Goal: Task Accomplishment & Management: Use online tool/utility

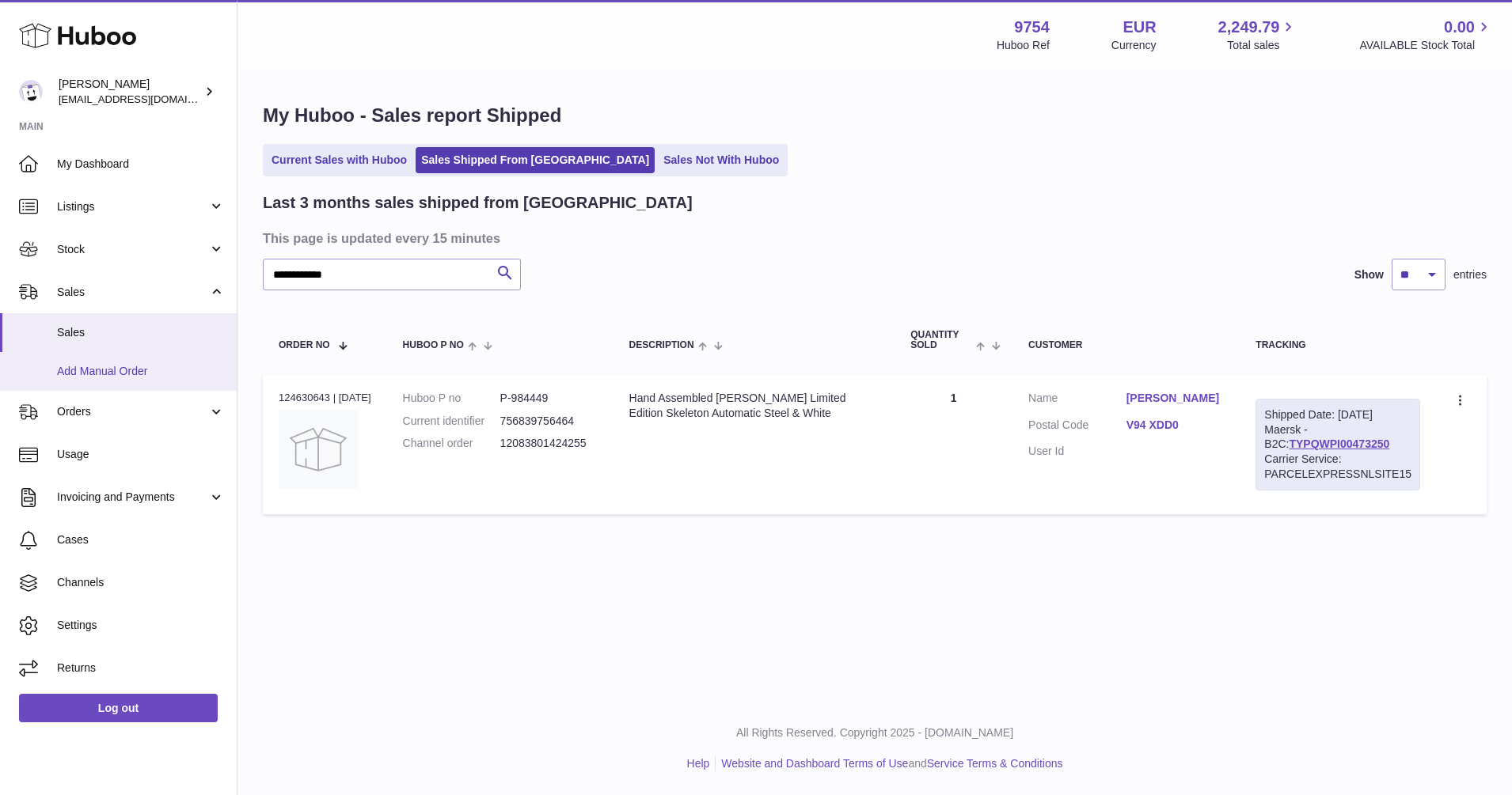
click at [101, 365] on span "Add Manual Order" at bounding box center [141, 371] width 168 height 15
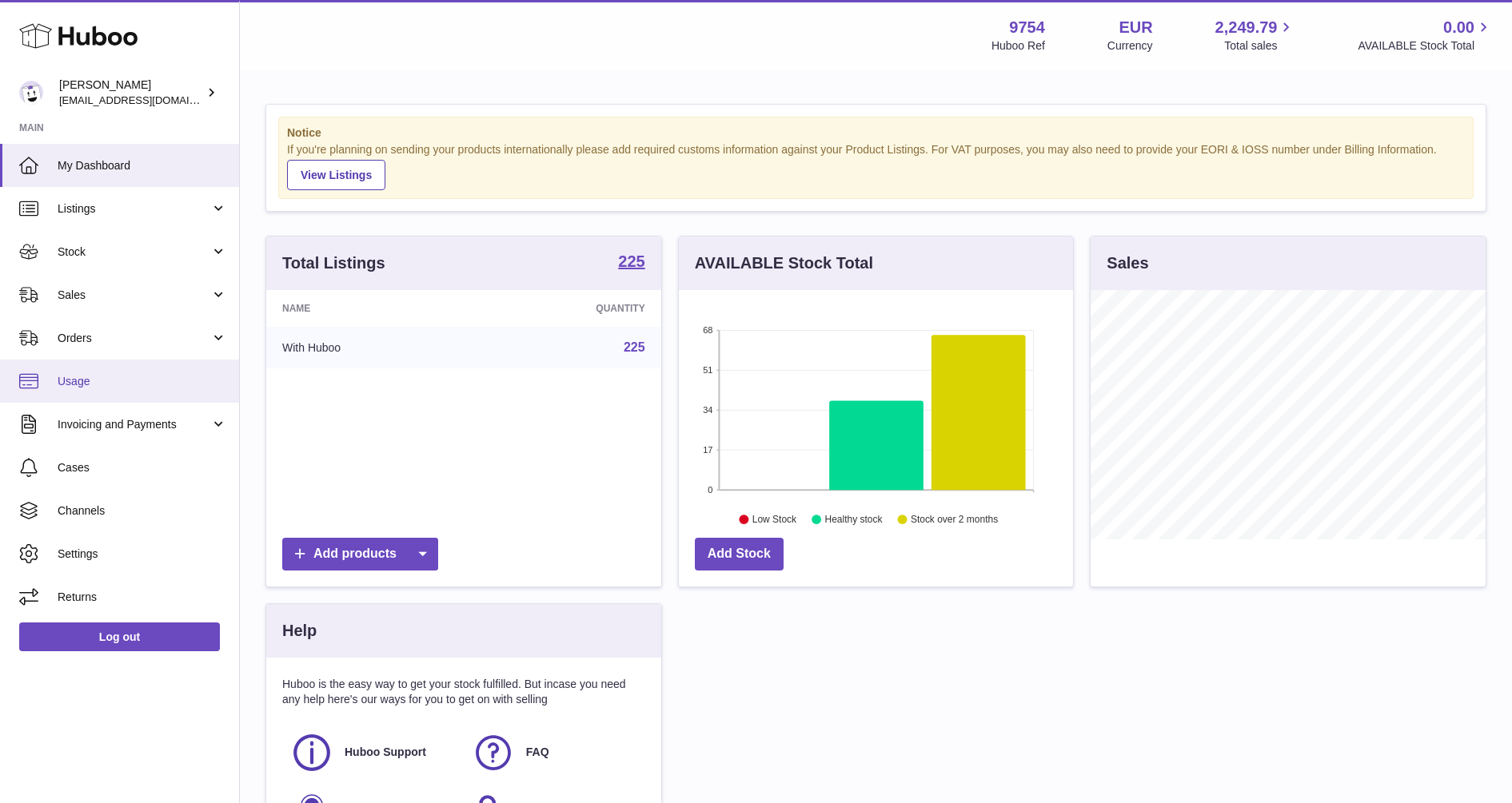
scroll to position [250, 394]
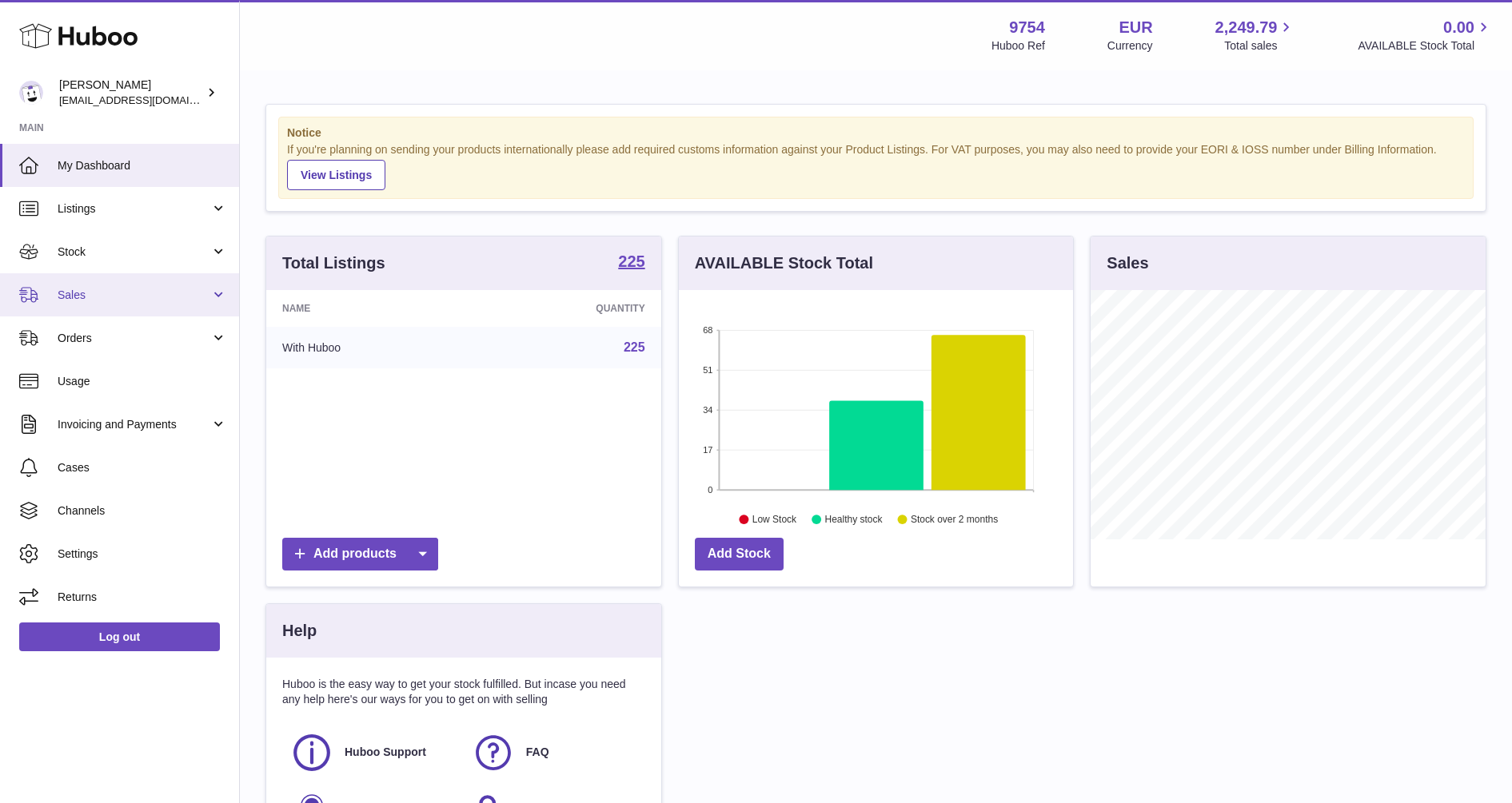
click at [76, 303] on link "Sales" at bounding box center [120, 294] width 239 height 43
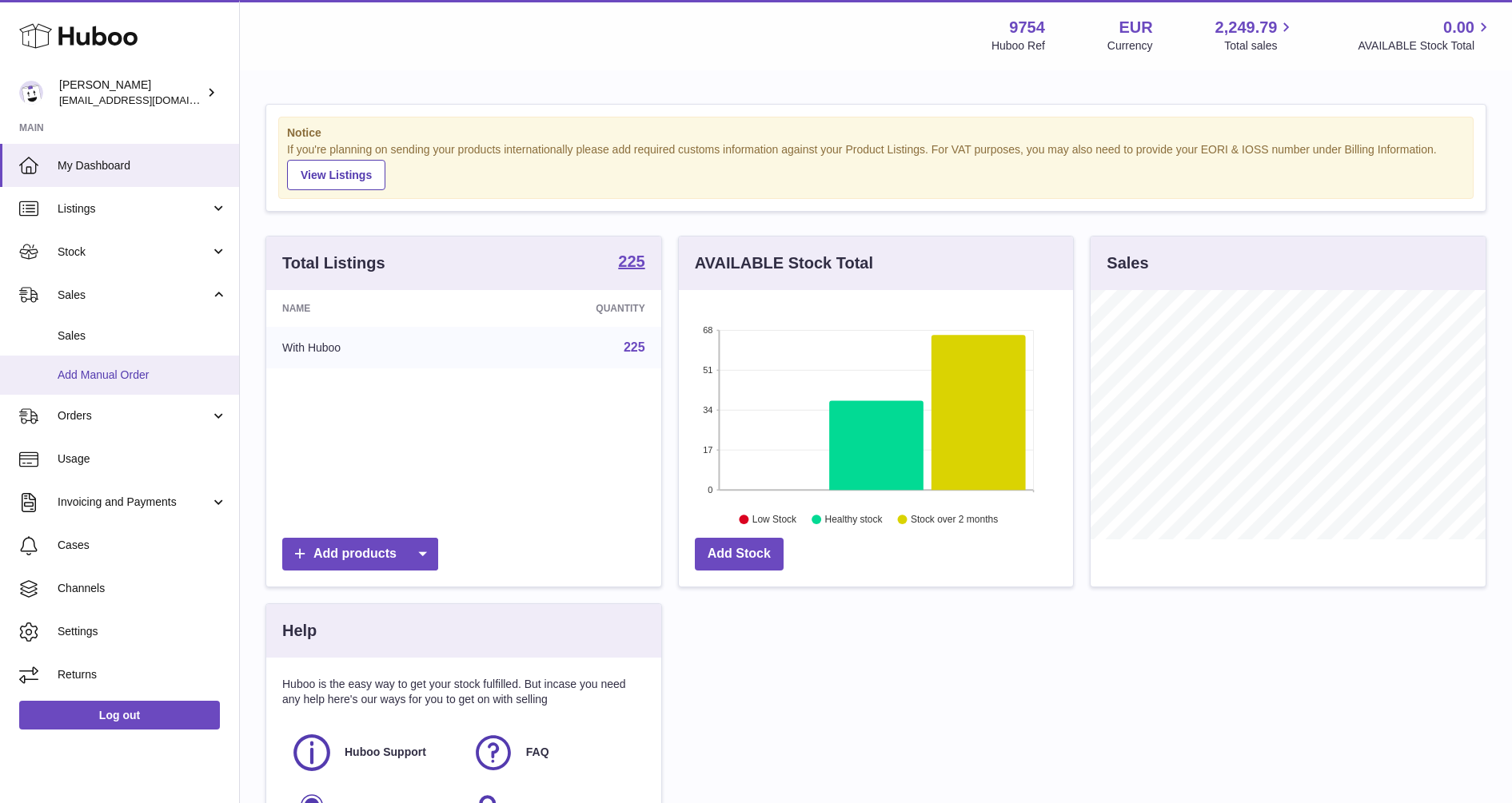
click at [79, 374] on span "Add Manual Order" at bounding box center [142, 374] width 169 height 15
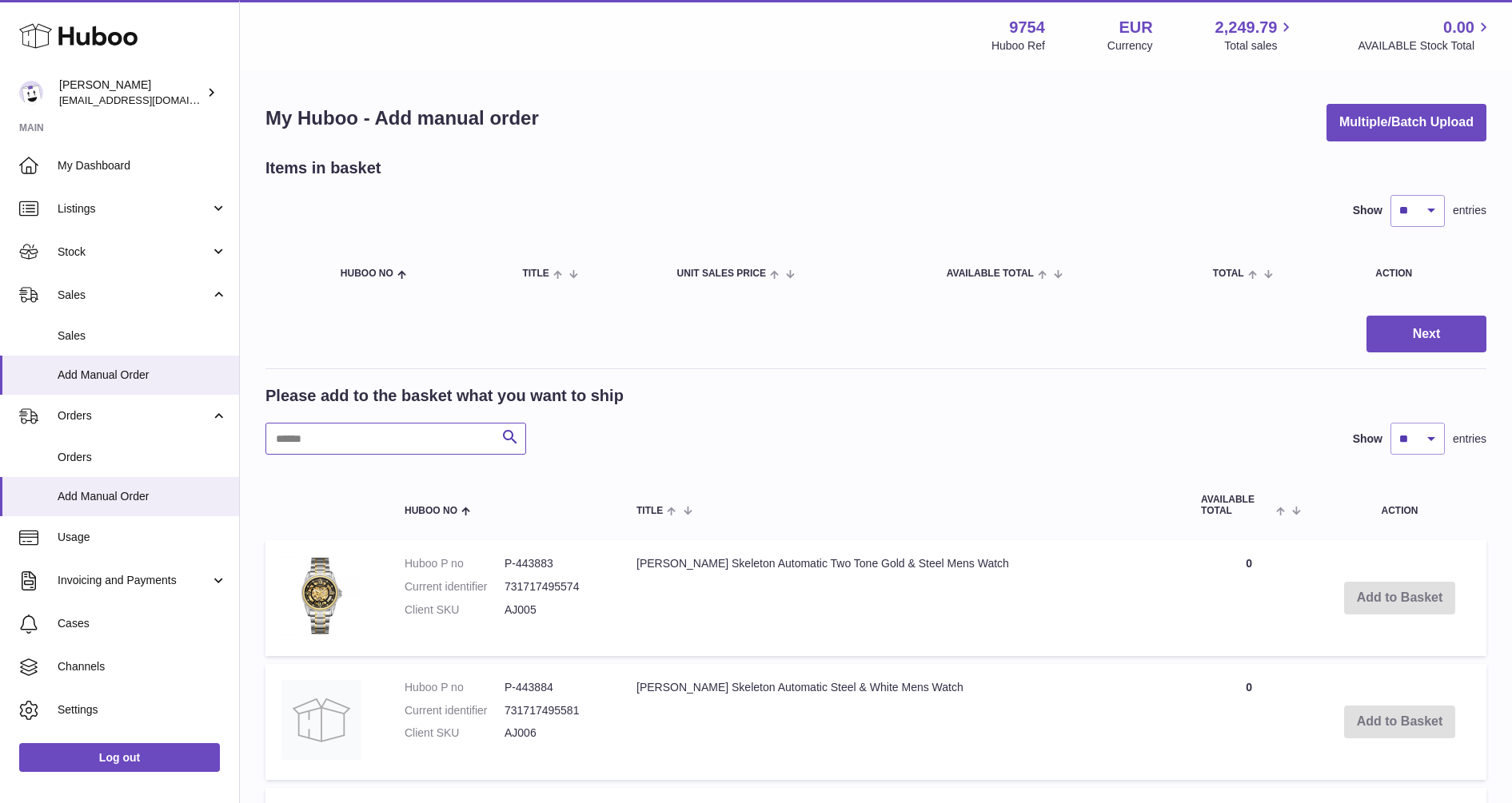
click at [432, 434] on input "text" at bounding box center [395, 438] width 261 height 32
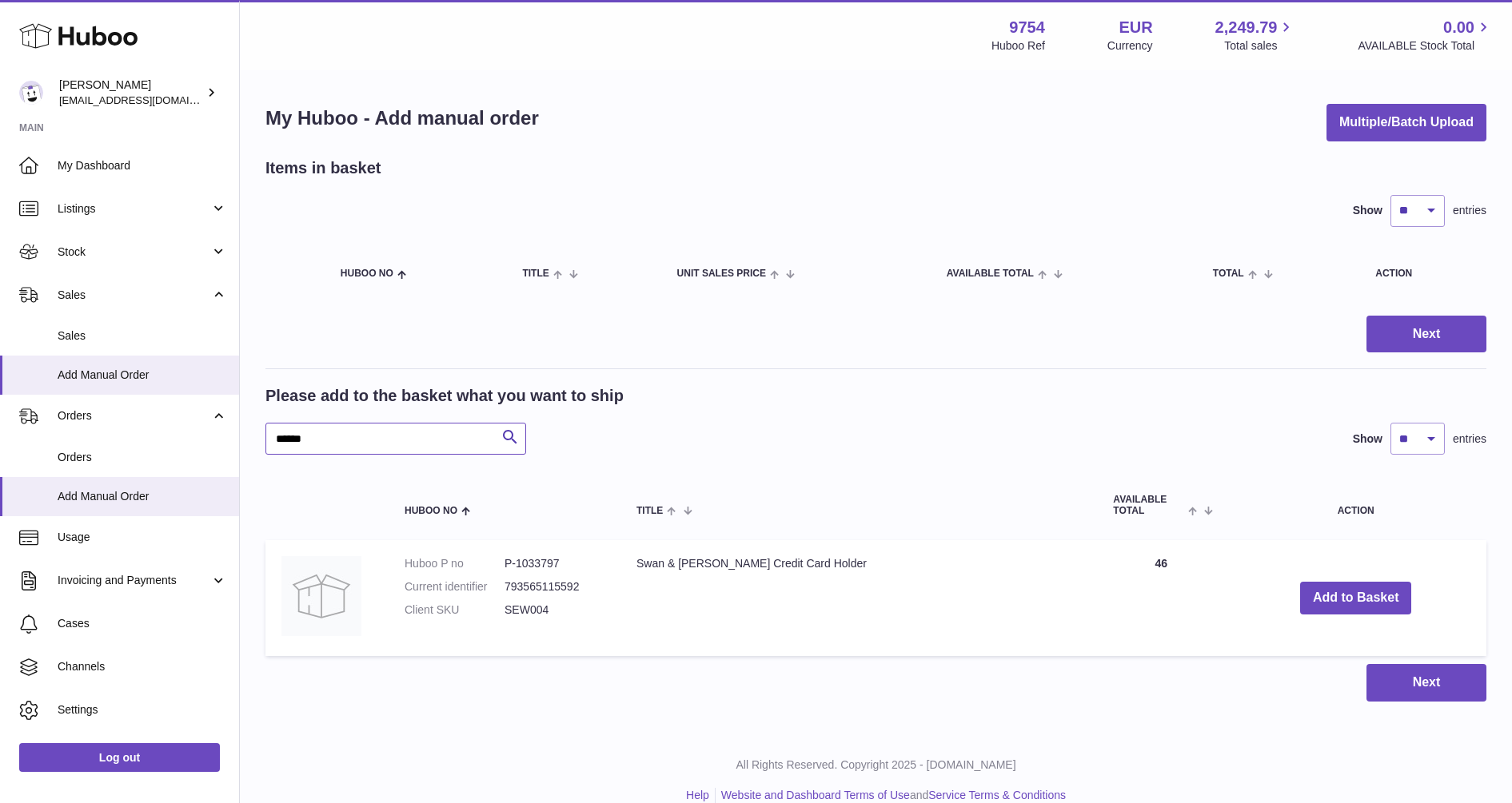
type input "******"
